Goal: Transaction & Acquisition: Purchase product/service

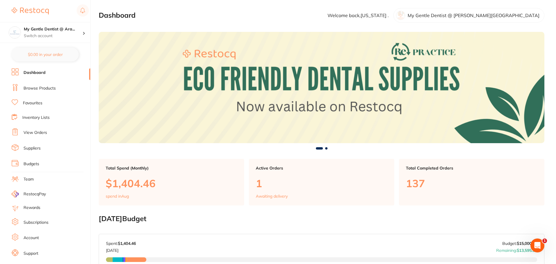
click at [38, 87] on link "Browse Products" at bounding box center [40, 89] width 32 height 6
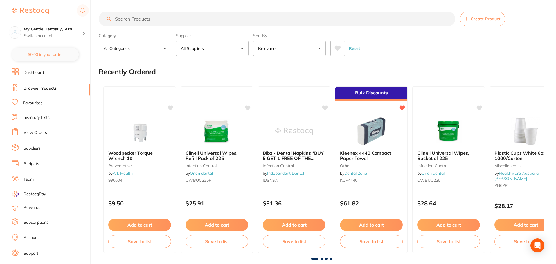
click at [147, 21] on input "search" at bounding box center [277, 19] width 356 height 15
type input "fox elastics"
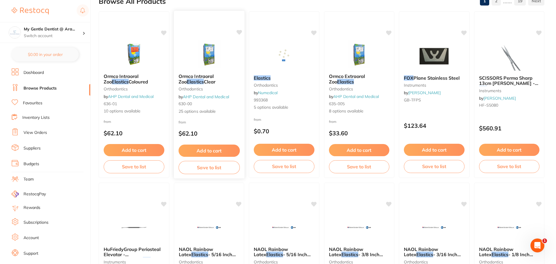
scroll to position [29, 0]
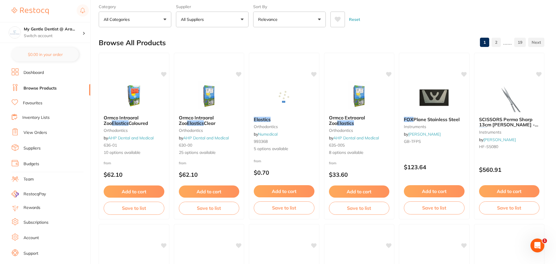
drag, startPoint x: 135, startPoint y: 124, endPoint x: 193, endPoint y: 177, distance: 78.7
click at [135, 124] on span "Coloured" at bounding box center [138, 123] width 19 height 6
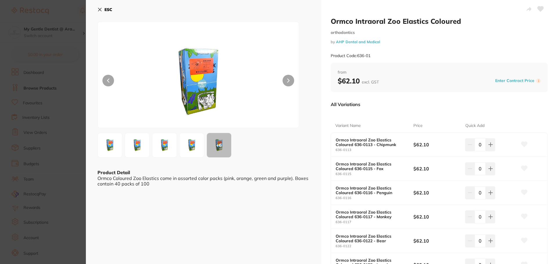
click at [201, 94] on img at bounding box center [198, 82] width 121 height 92
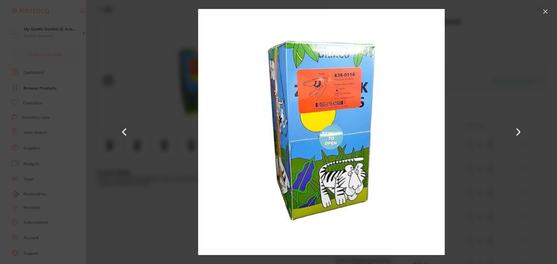
click at [521, 134] on button at bounding box center [519, 132] width 14 height 132
click at [547, 16] on button at bounding box center [545, 11] width 9 height 9
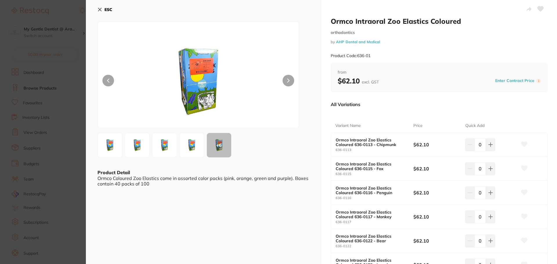
click at [99, 12] on button "ESC" at bounding box center [105, 10] width 15 height 10
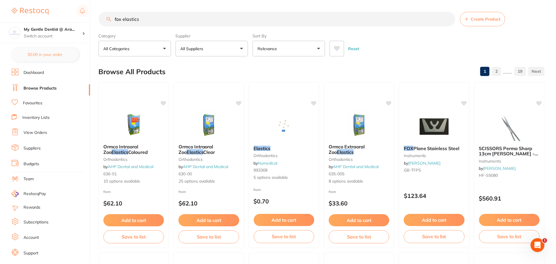
scroll to position [29, 0]
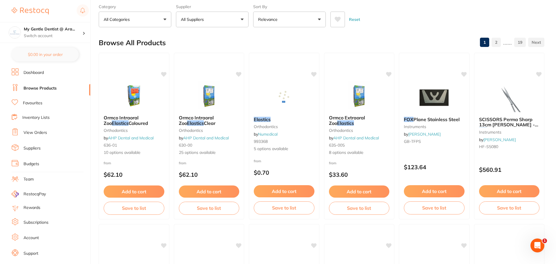
click at [284, 125] on small "orthodontics" at bounding box center [284, 126] width 61 height 5
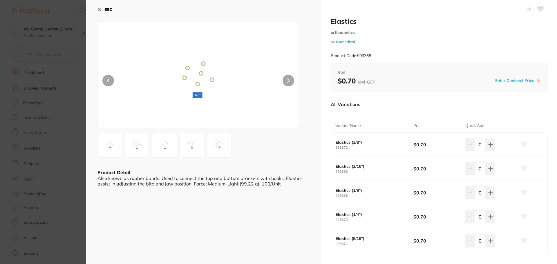
click at [102, 7] on button "ESC" at bounding box center [105, 10] width 15 height 10
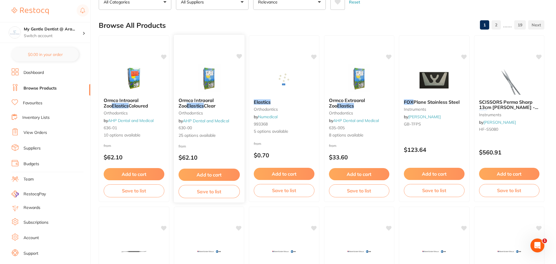
scroll to position [29, 0]
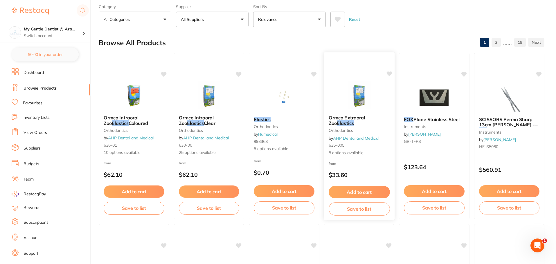
click at [365, 121] on b "Ormco Extraoral Zoo Elastics" at bounding box center [358, 120] width 61 height 11
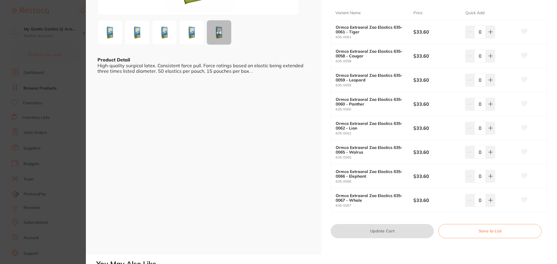
scroll to position [116, 0]
